Goal: Browse casually

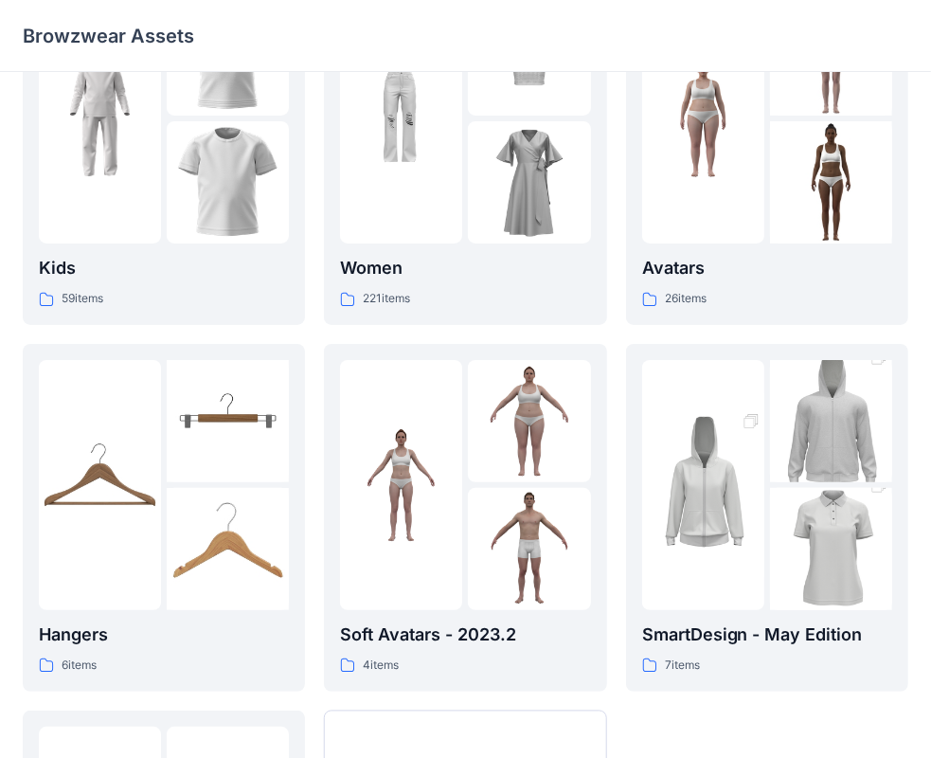
scroll to position [284, 0]
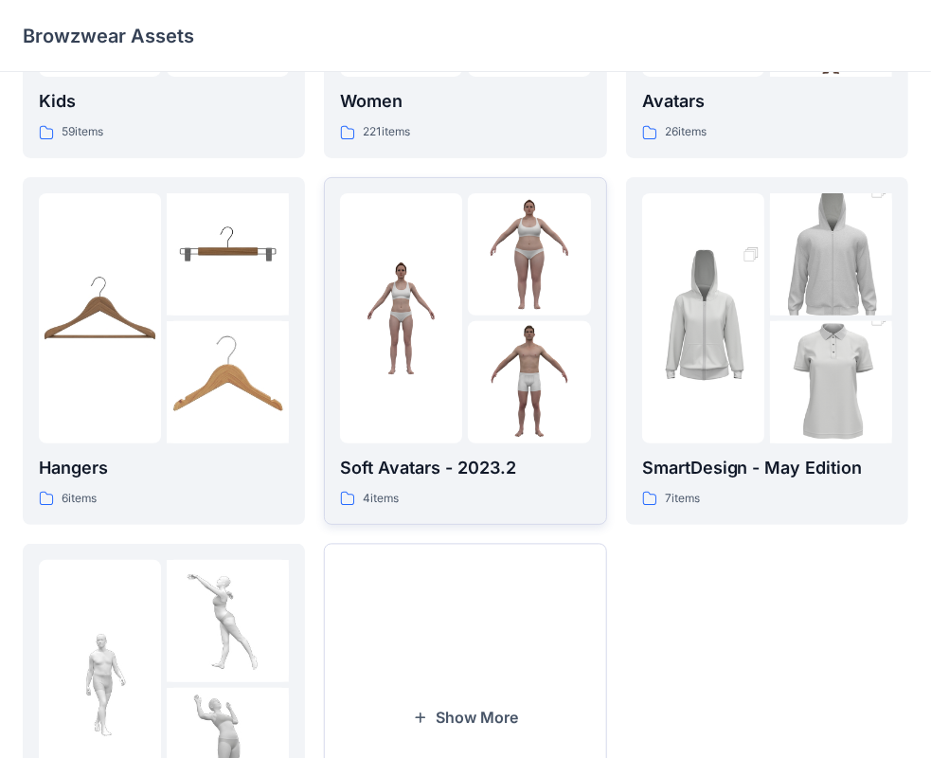
click at [473, 492] on div "4 items" at bounding box center [465, 499] width 250 height 20
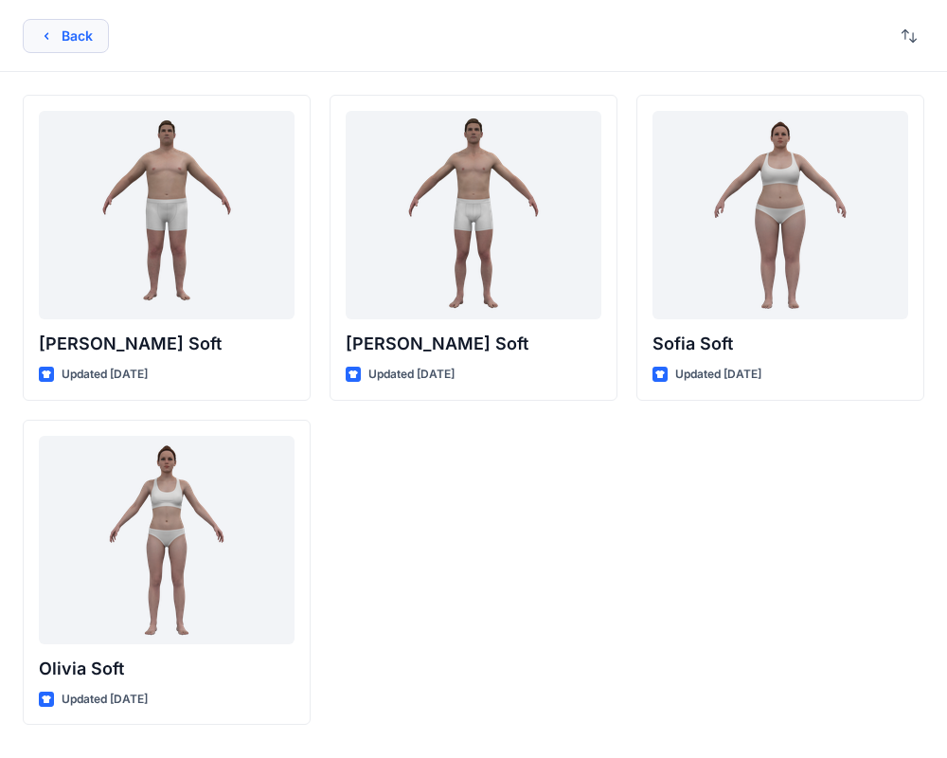
click at [66, 33] on button "Back" at bounding box center [66, 36] width 86 height 34
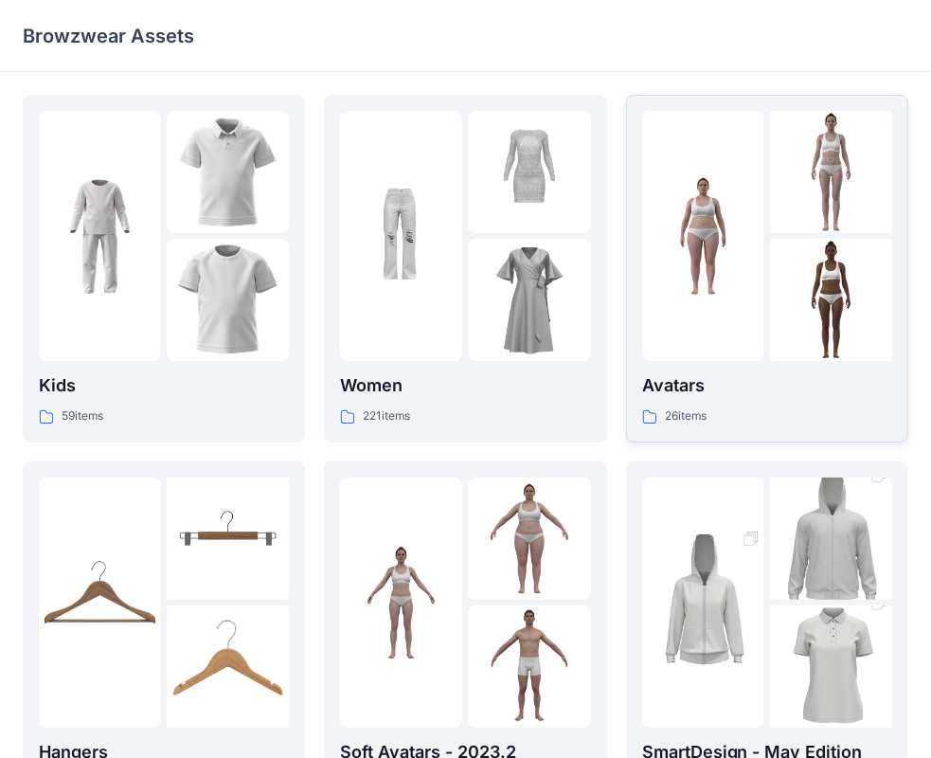
click at [832, 369] on div "Avatars 26 items" at bounding box center [767, 268] width 250 height 315
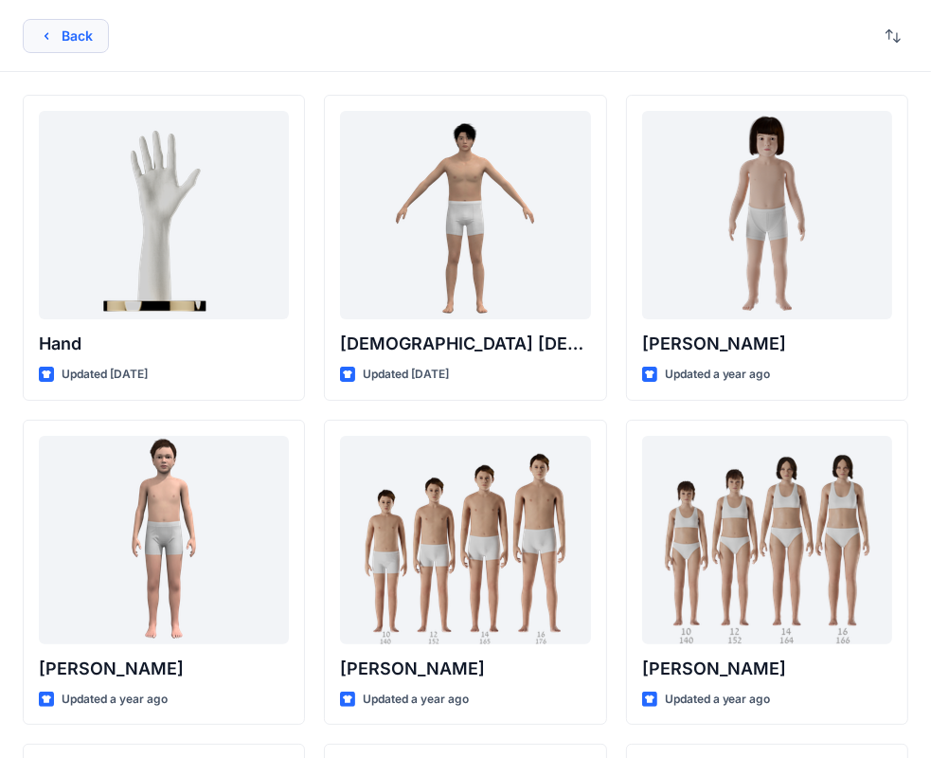
click at [68, 38] on button "Back" at bounding box center [66, 36] width 86 height 34
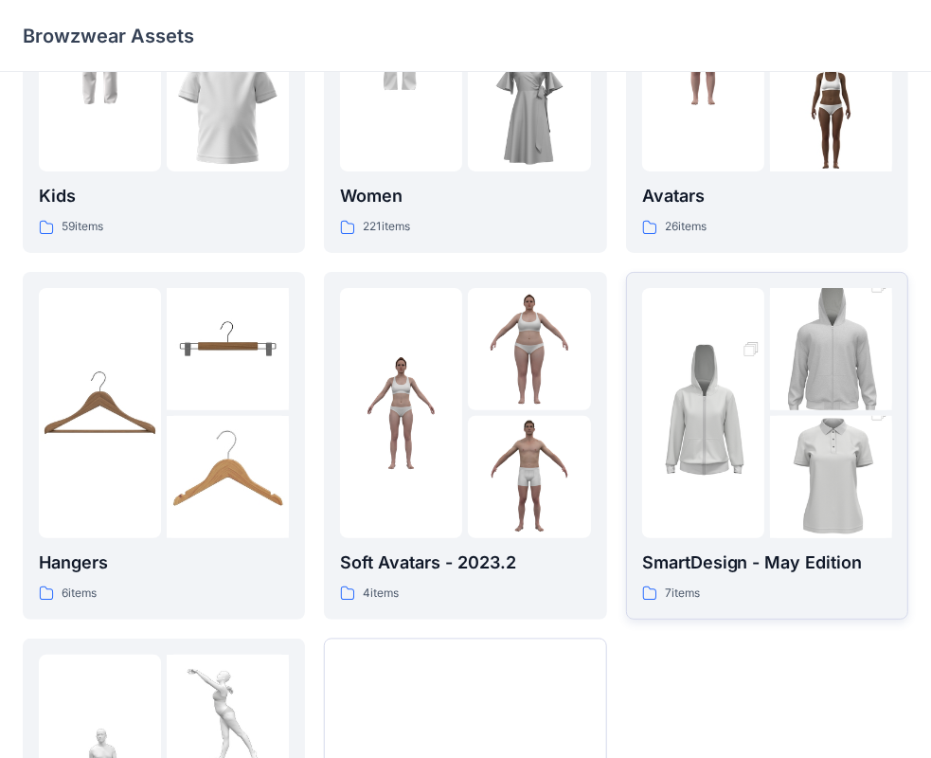
scroll to position [470, 0]
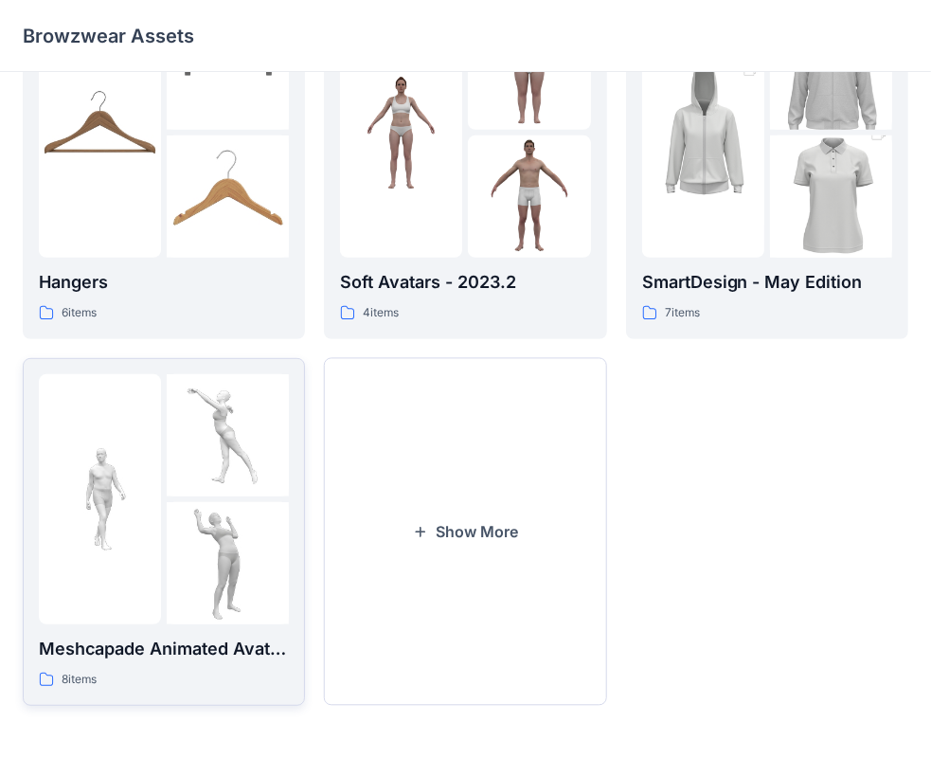
click at [235, 648] on p "Meshcapade Animated Avatars" at bounding box center [164, 649] width 250 height 27
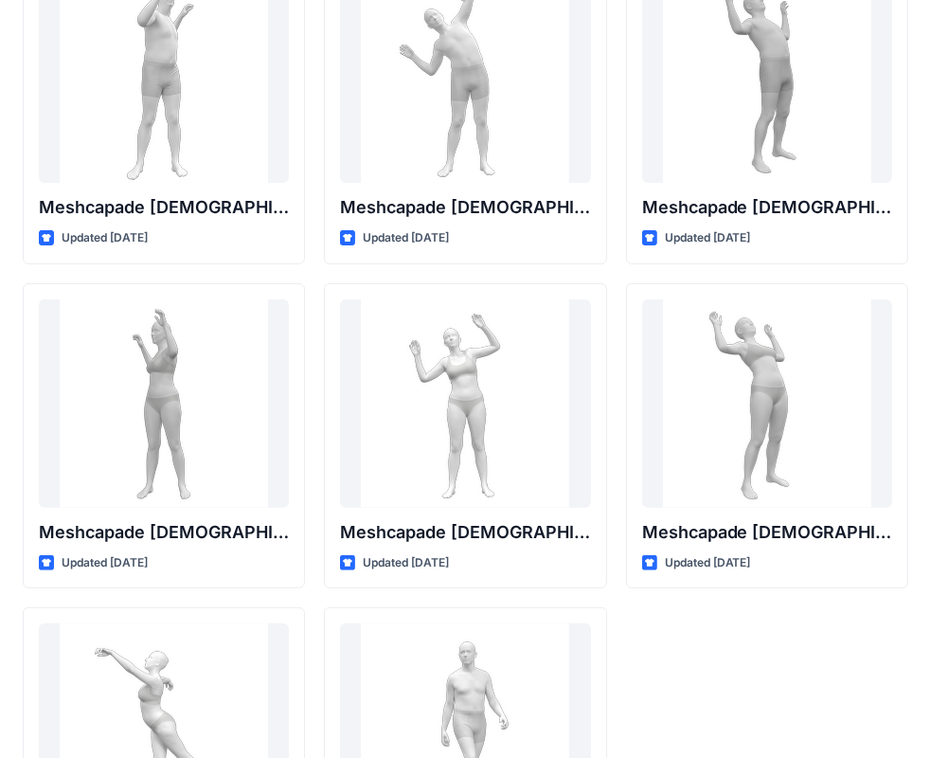
scroll to position [313, 0]
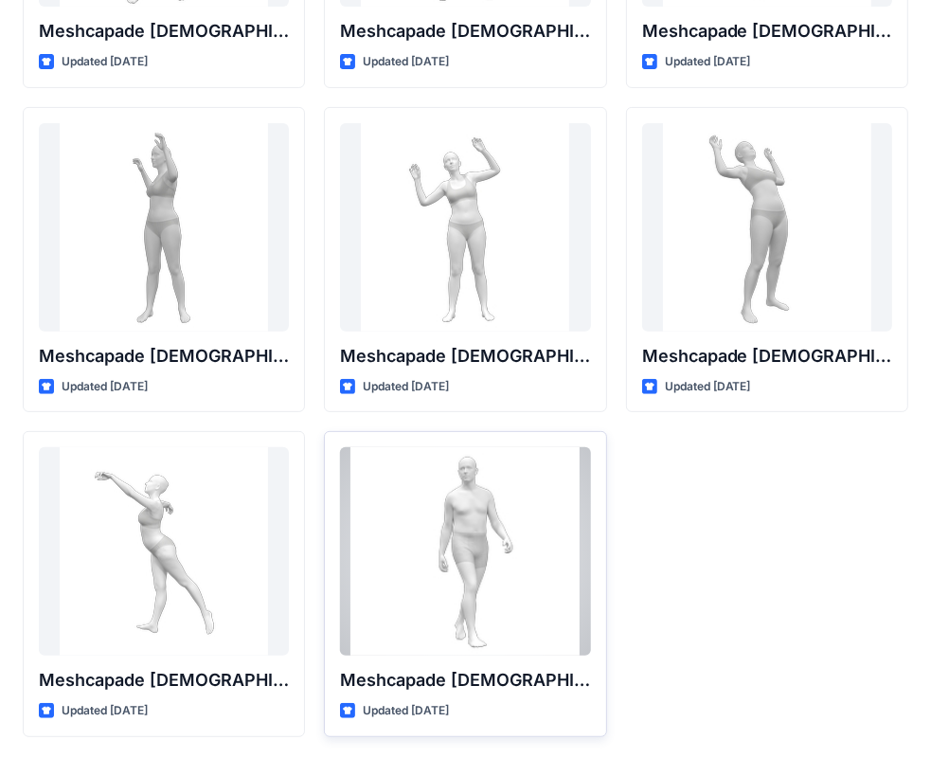
click at [476, 648] on div at bounding box center [465, 551] width 250 height 208
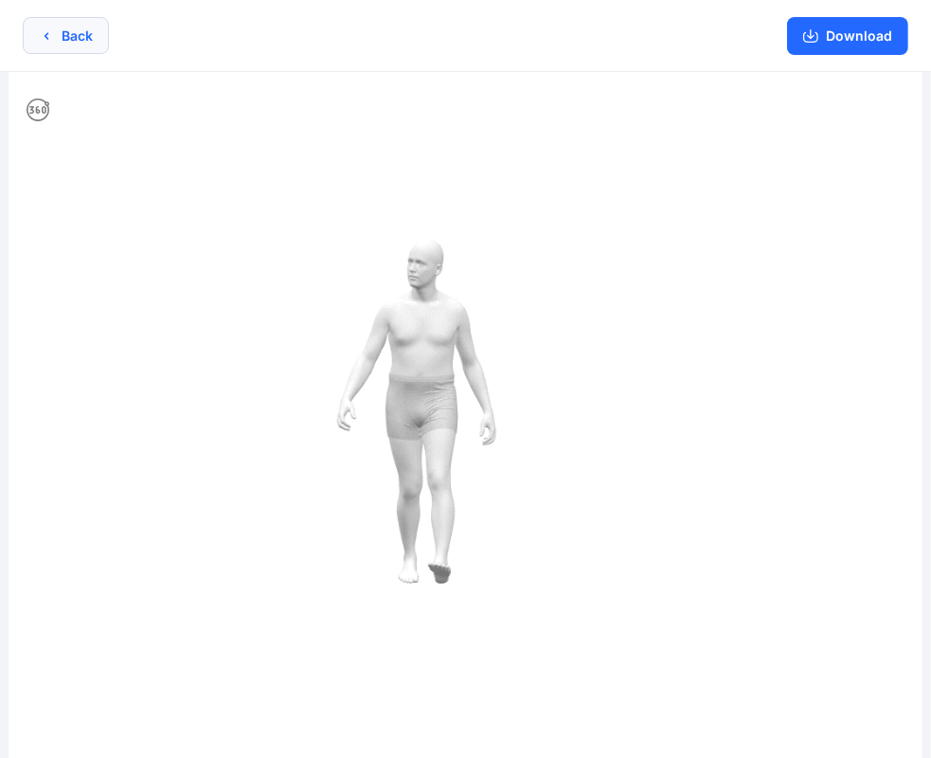
click at [91, 46] on button "Back" at bounding box center [66, 35] width 86 height 37
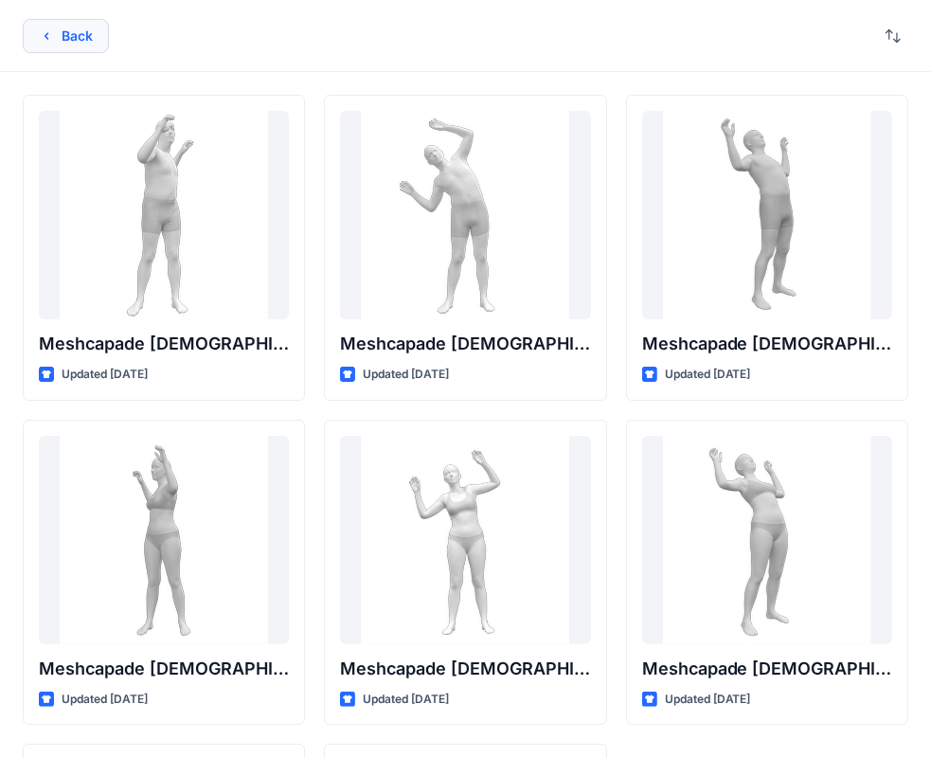
click at [30, 32] on button "Back" at bounding box center [66, 36] width 86 height 34
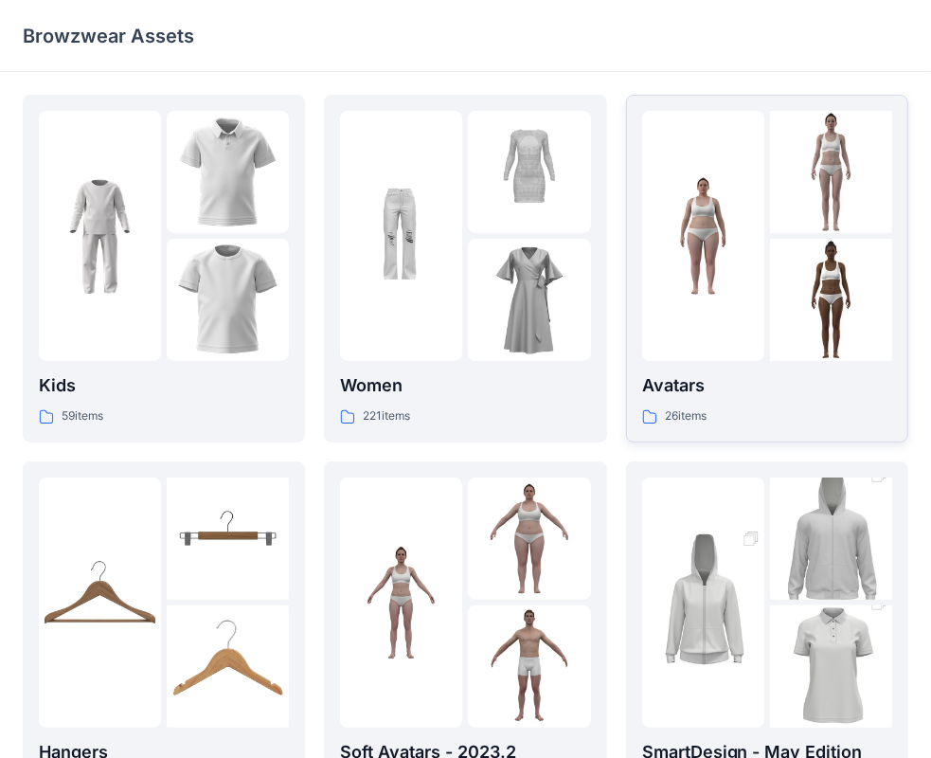
click at [735, 375] on p "Avatars" at bounding box center [767, 385] width 250 height 27
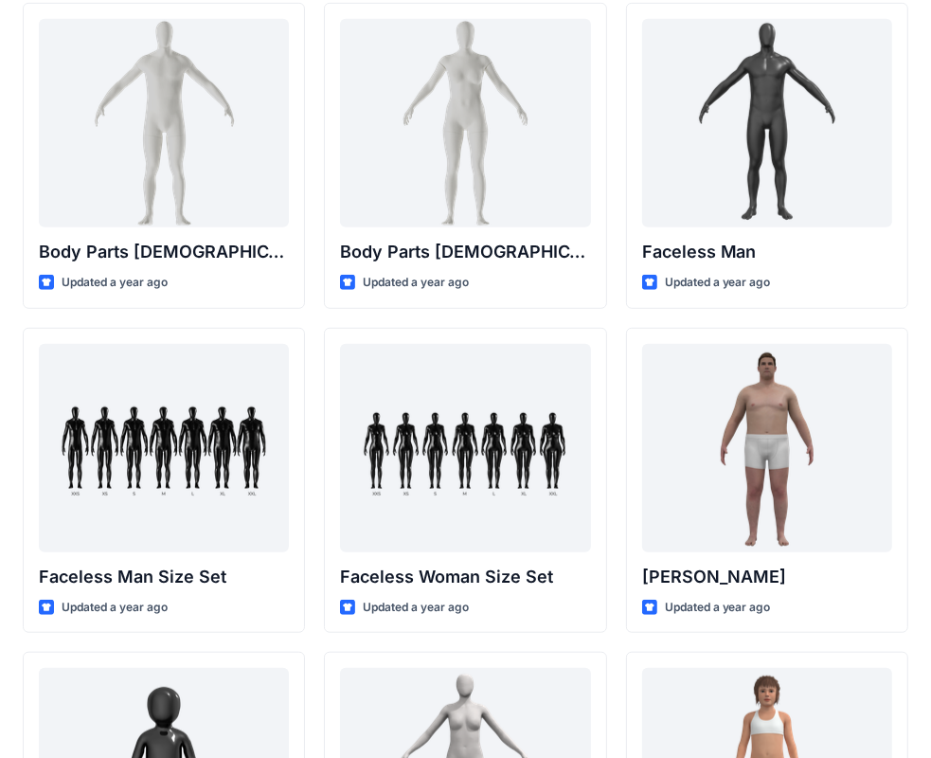
scroll to position [758, 0]
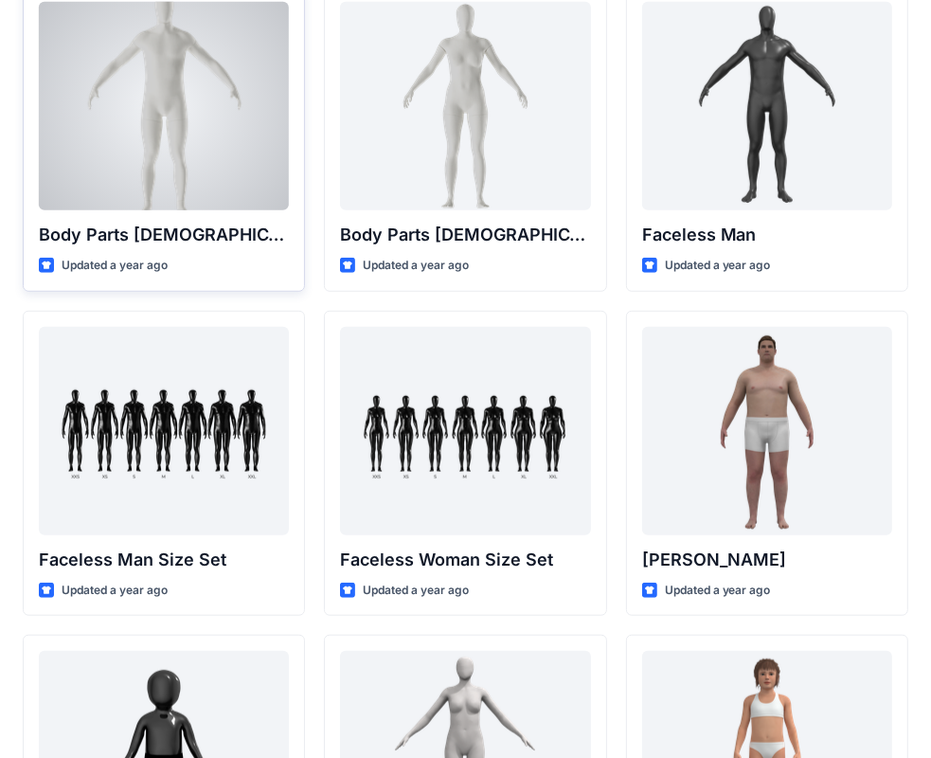
click at [124, 212] on div "Body Parts [DEMOGRAPHIC_DATA] Updated a year ago" at bounding box center [164, 139] width 282 height 306
click at [132, 237] on p "Body Parts [DEMOGRAPHIC_DATA]" at bounding box center [164, 235] width 250 height 27
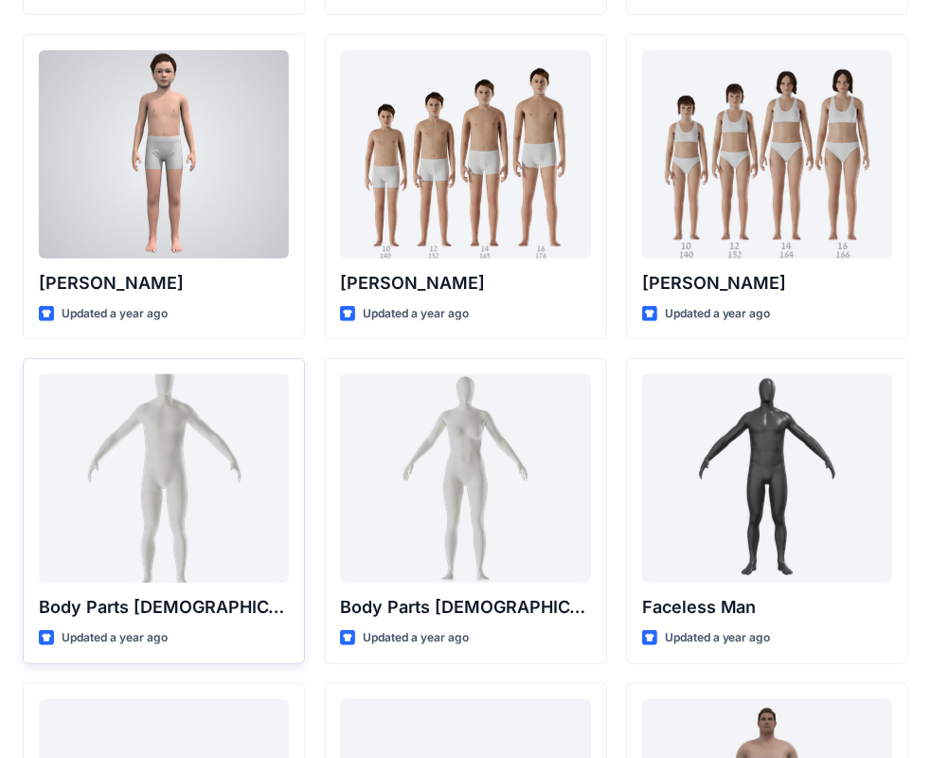
scroll to position [379, 0]
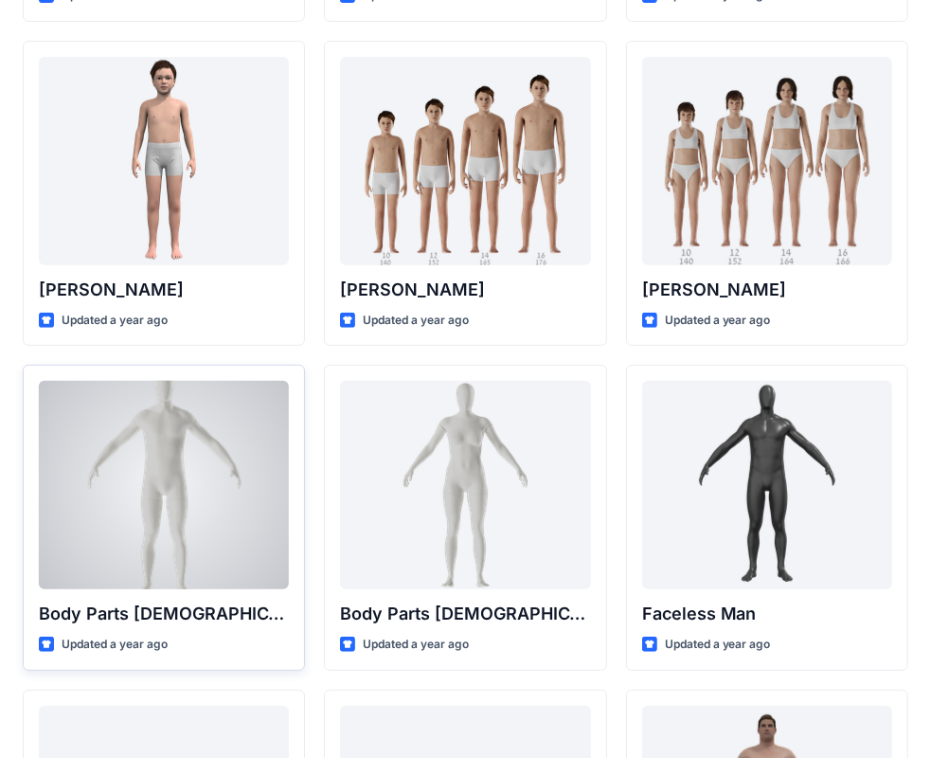
click at [188, 477] on div at bounding box center [164, 485] width 250 height 208
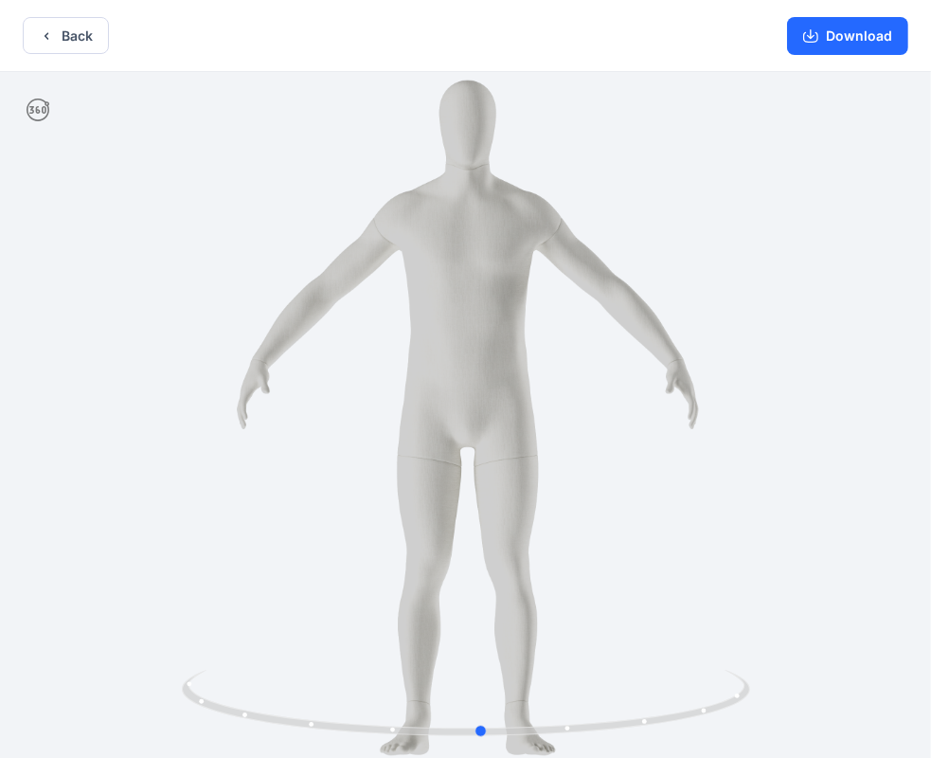
drag, startPoint x: 625, startPoint y: 458, endPoint x: 645, endPoint y: 464, distance: 20.7
click at [645, 464] on div at bounding box center [465, 417] width 931 height 690
click at [886, 40] on button "Download" at bounding box center [847, 36] width 121 height 38
